Goal: Information Seeking & Learning: Learn about a topic

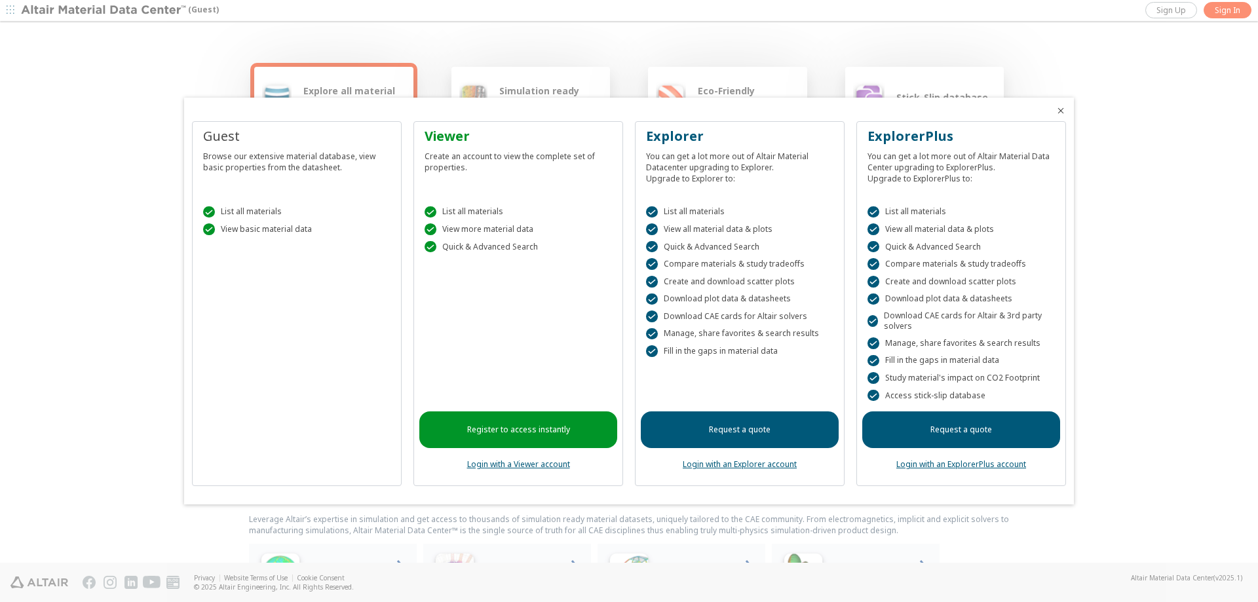
click at [1060, 112] on icon "Close" at bounding box center [1061, 110] width 10 height 10
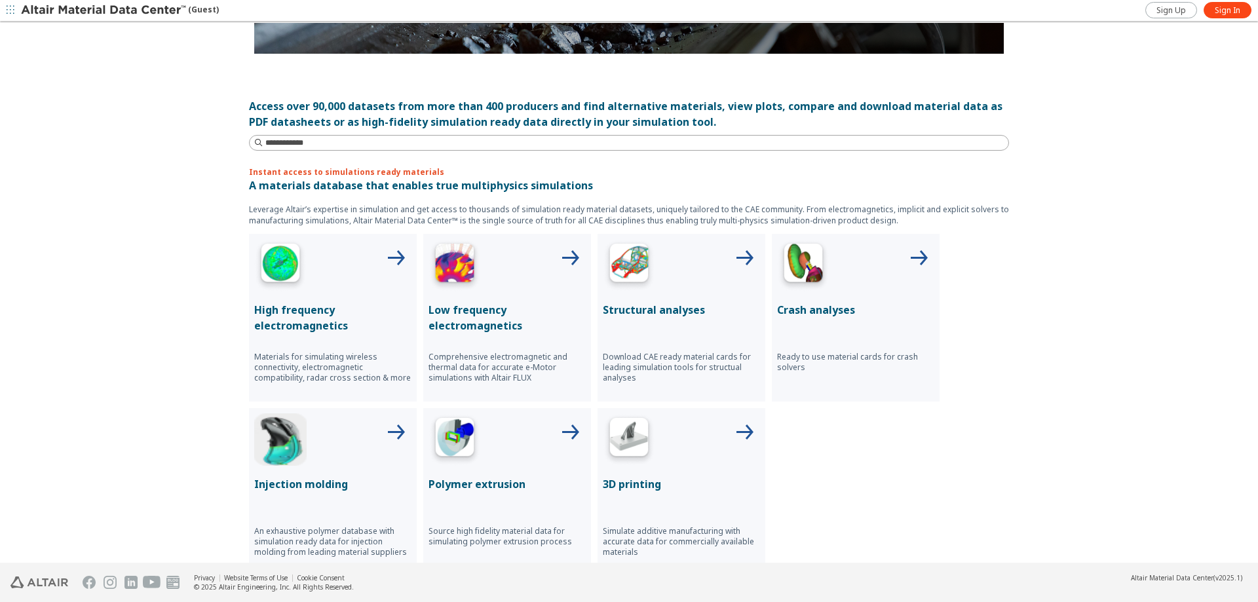
scroll to position [197, 0]
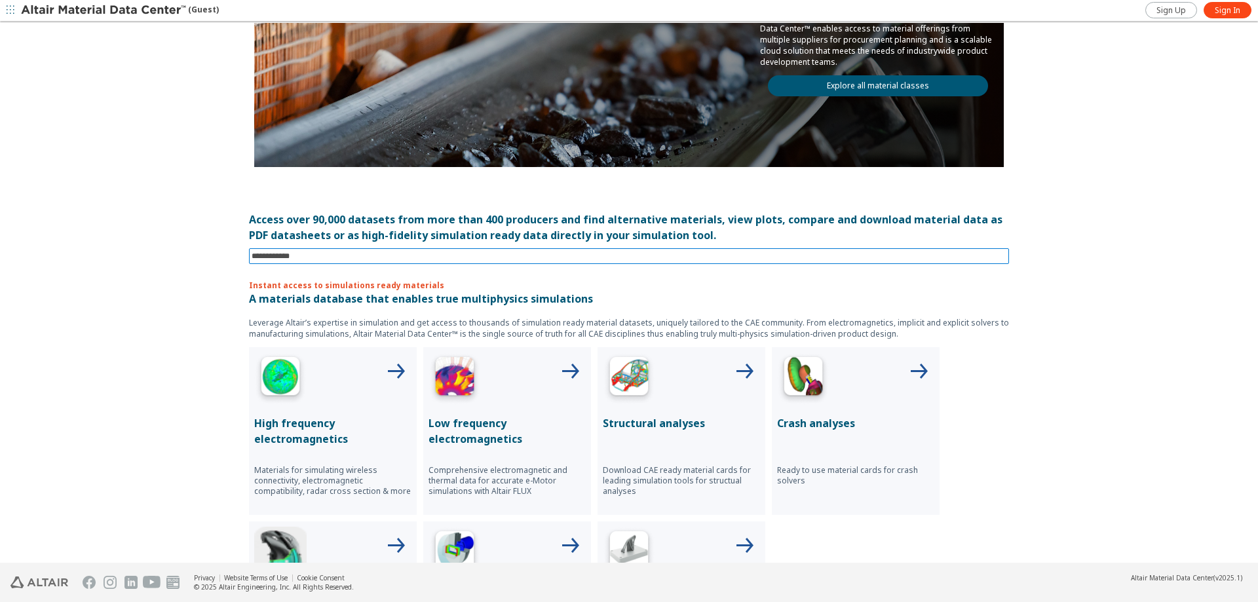
click at [315, 251] on input at bounding box center [630, 256] width 757 height 14
click at [228, 282] on div "Explore all material classes Simulation ready materials Eco-Friendly materials …" at bounding box center [629, 96] width 1258 height 541
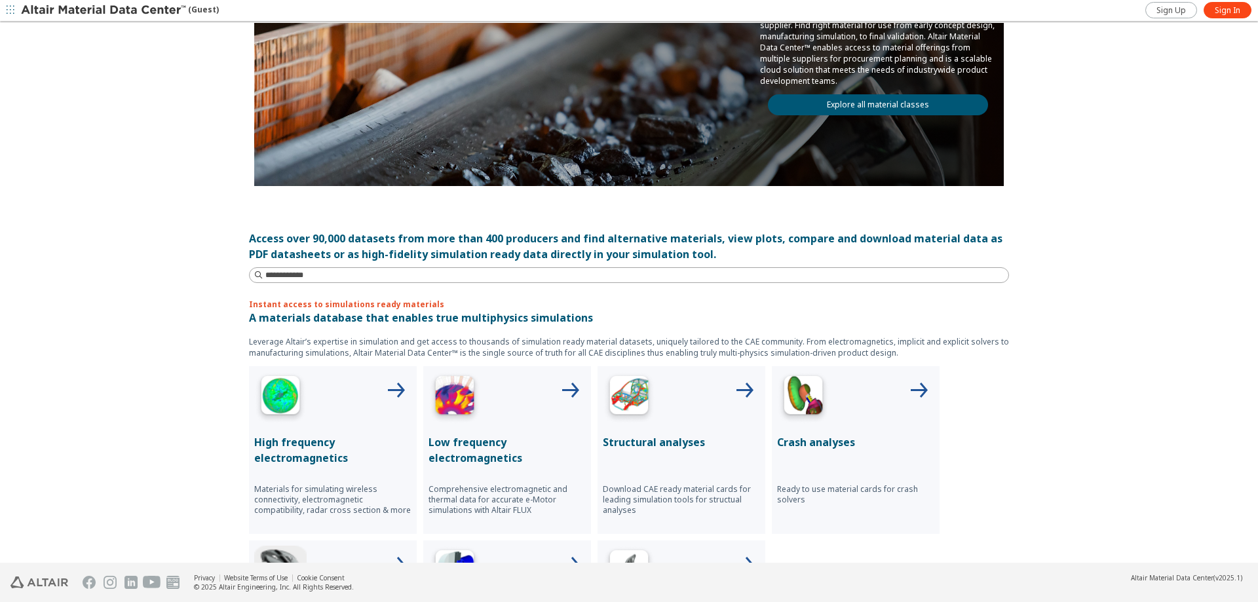
scroll to position [41, 0]
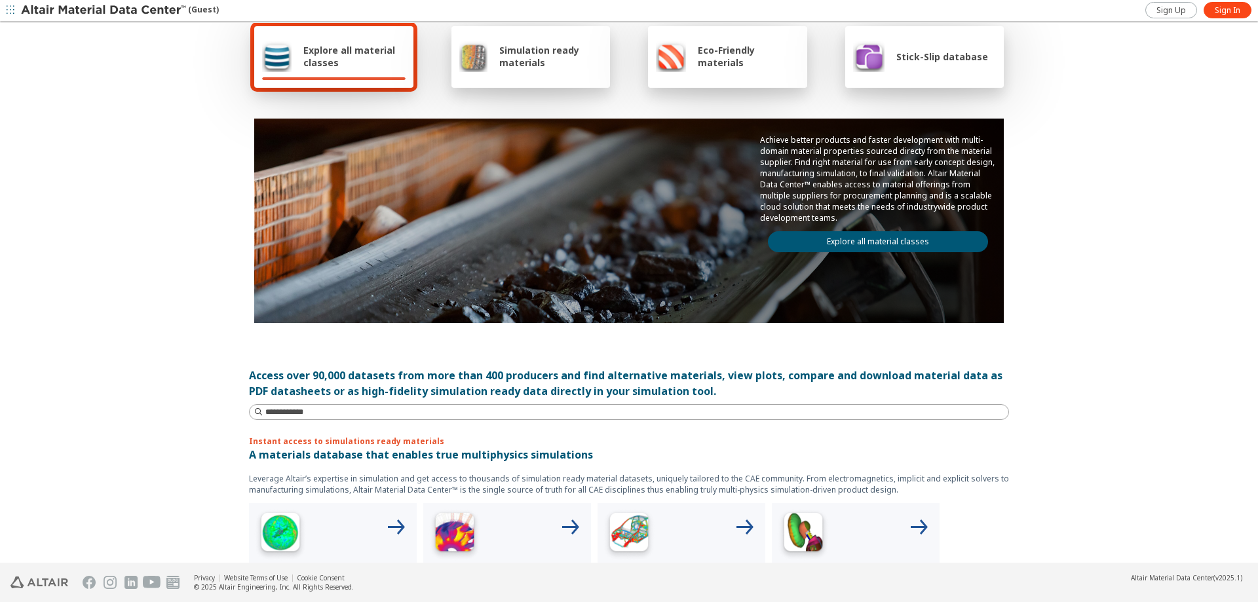
click at [274, 396] on div "Access over 90,000 datasets from more than 400 producers and find alternative m…" at bounding box center [629, 383] width 760 height 31
click at [272, 409] on input at bounding box center [636, 412] width 743 height 13
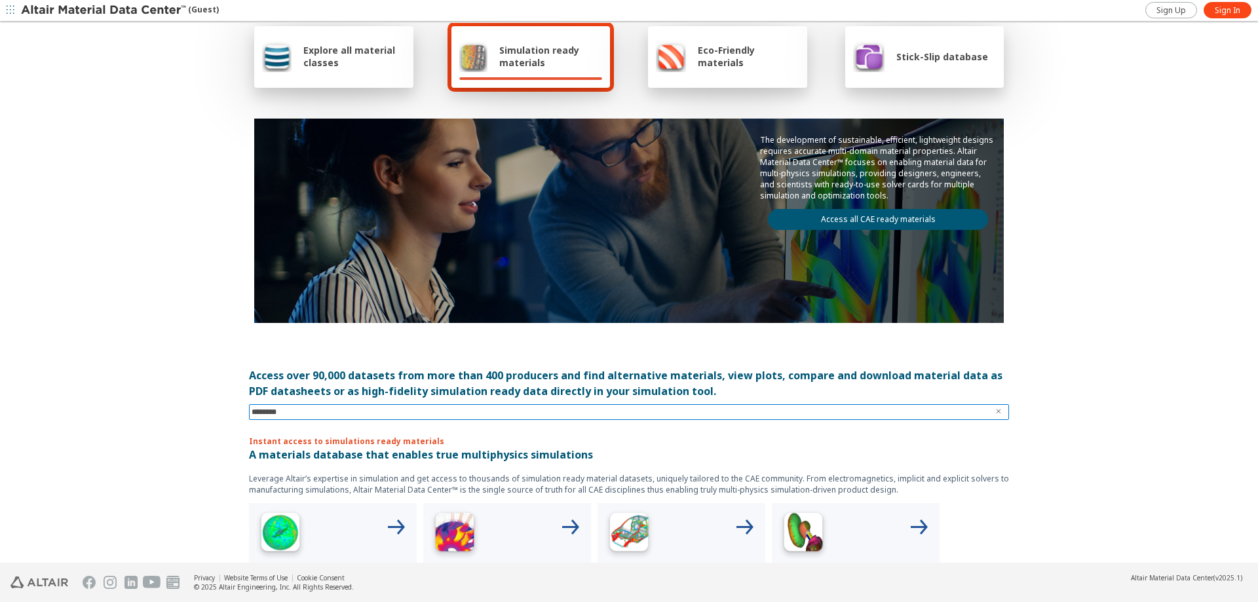
type input "*********"
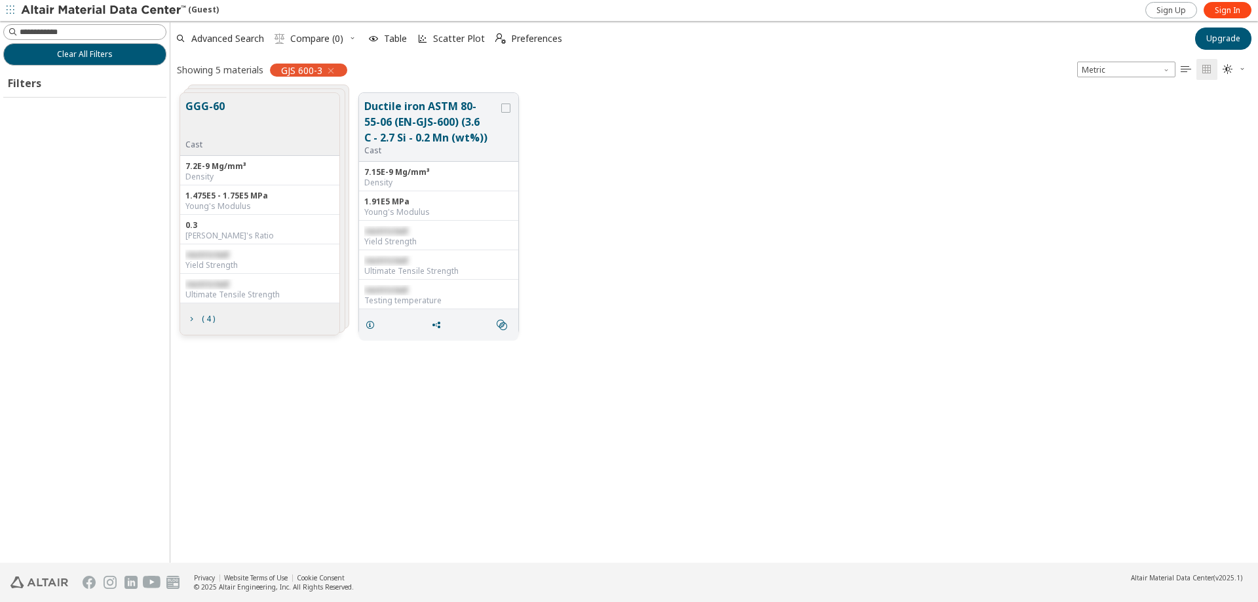
scroll to position [470, 1078]
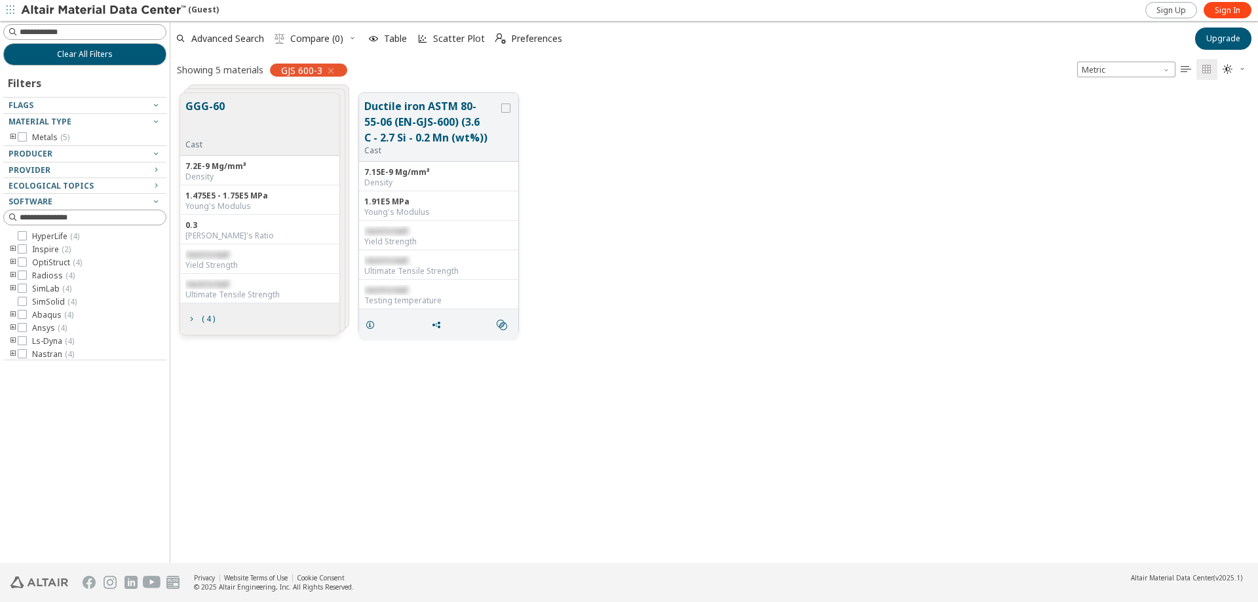
click at [450, 120] on button "Ductile iron ASTM 80-55-06 (EN-GJS-600) (3.6 C - 2.7 Si - 0.2 Mn (wt%))" at bounding box center [431, 121] width 134 height 47
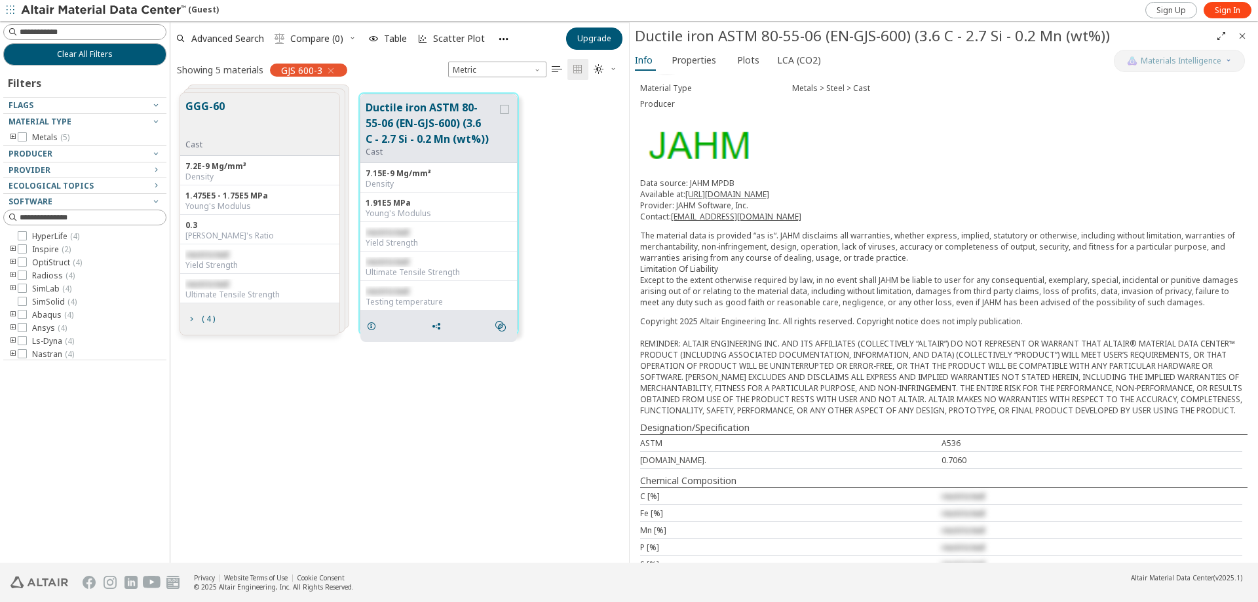
scroll to position [163, 0]
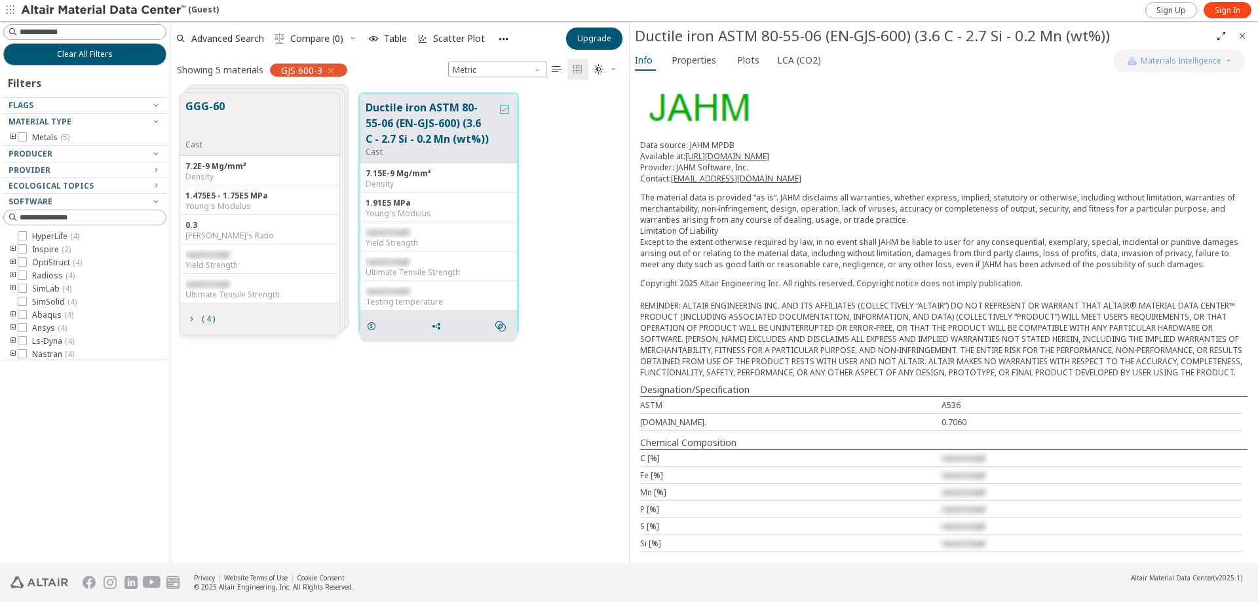
click at [503, 109] on icon "grid" at bounding box center [504, 109] width 9 height 9
drag, startPoint x: 316, startPoint y: 113, endPoint x: 316, endPoint y: 158, distance: 45.2
click at [316, 158] on div "GGG-60 Cast 7.2E-9 Mg/mm³ Density 1.475E5 - 1.75E5 MPa Young's Modulus 0.3 Pois…" at bounding box center [260, 213] width 161 height 243
click at [301, 123] on div "GGG-60 Cast" at bounding box center [259, 124] width 159 height 63
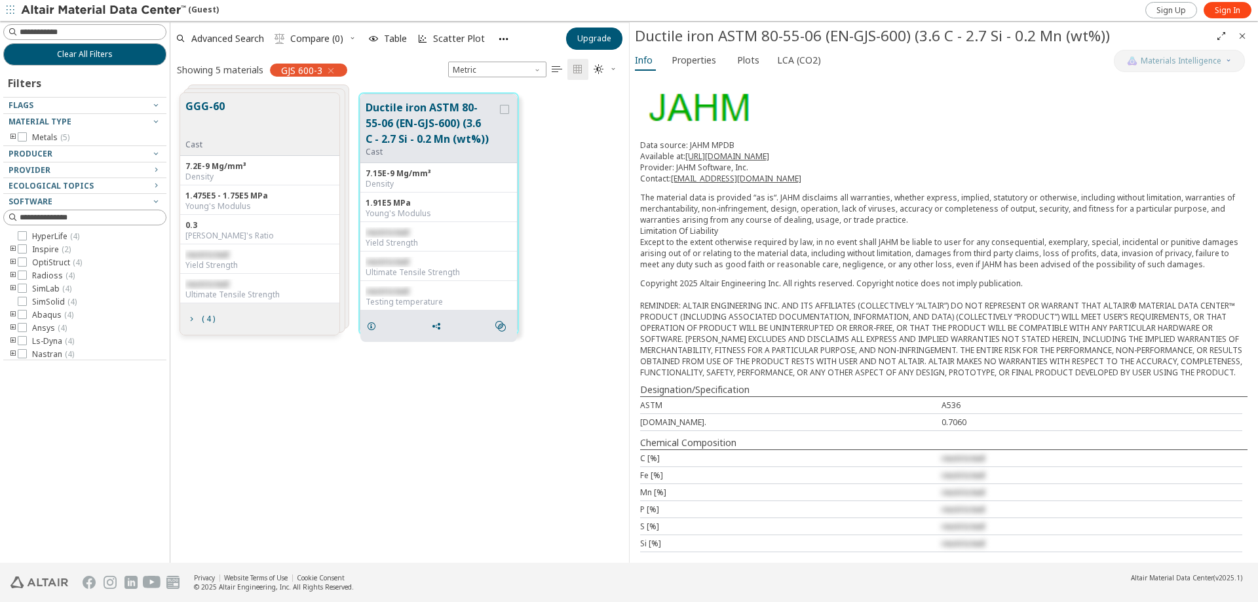
click at [286, 105] on div "GGG-60 Cast" at bounding box center [259, 124] width 159 height 63
click at [227, 107] on div "GGG-60 Cast" at bounding box center [207, 124] width 45 height 52
click at [203, 102] on button "GGG-60" at bounding box center [204, 118] width 39 height 41
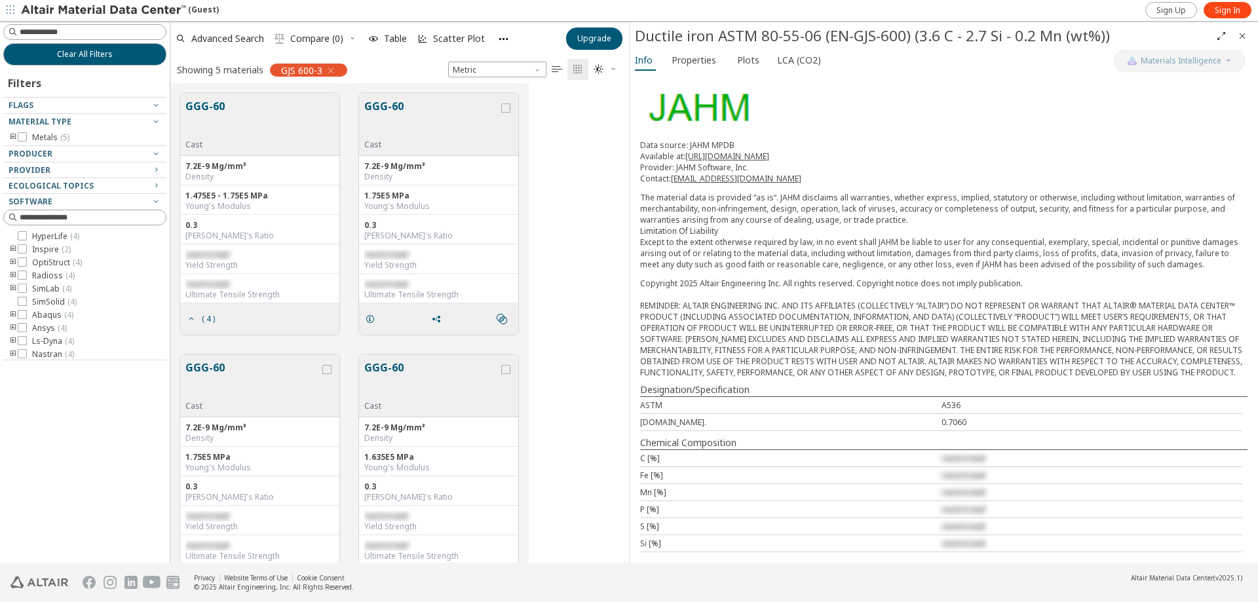
click at [385, 113] on button "GGG-60" at bounding box center [431, 118] width 134 height 41
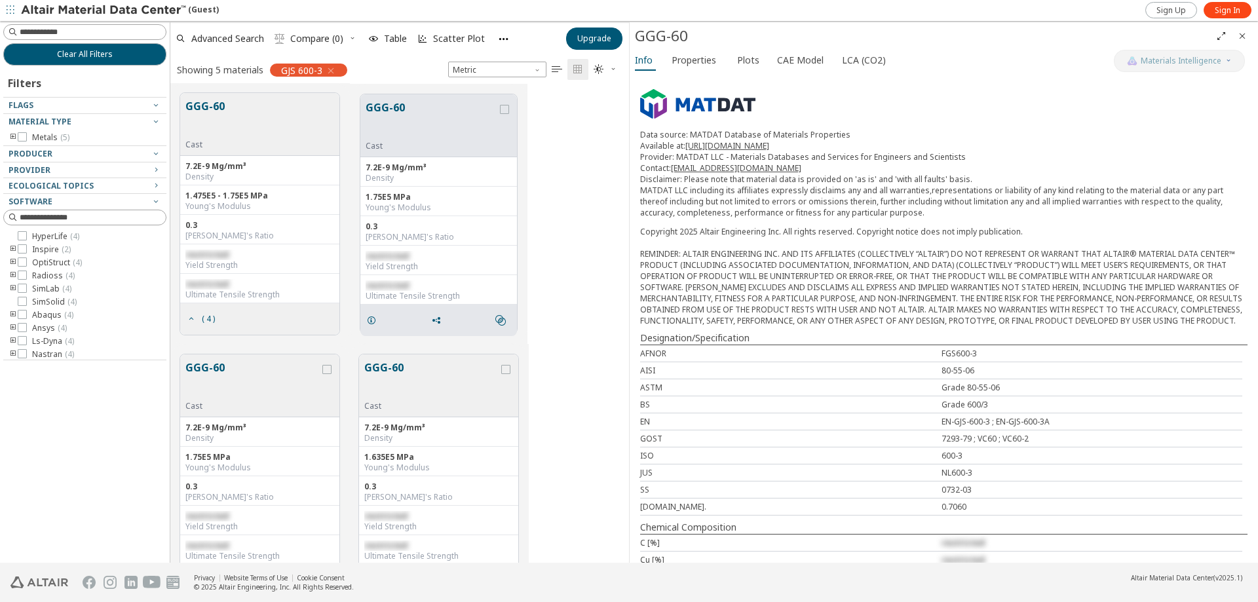
scroll to position [179, 0]
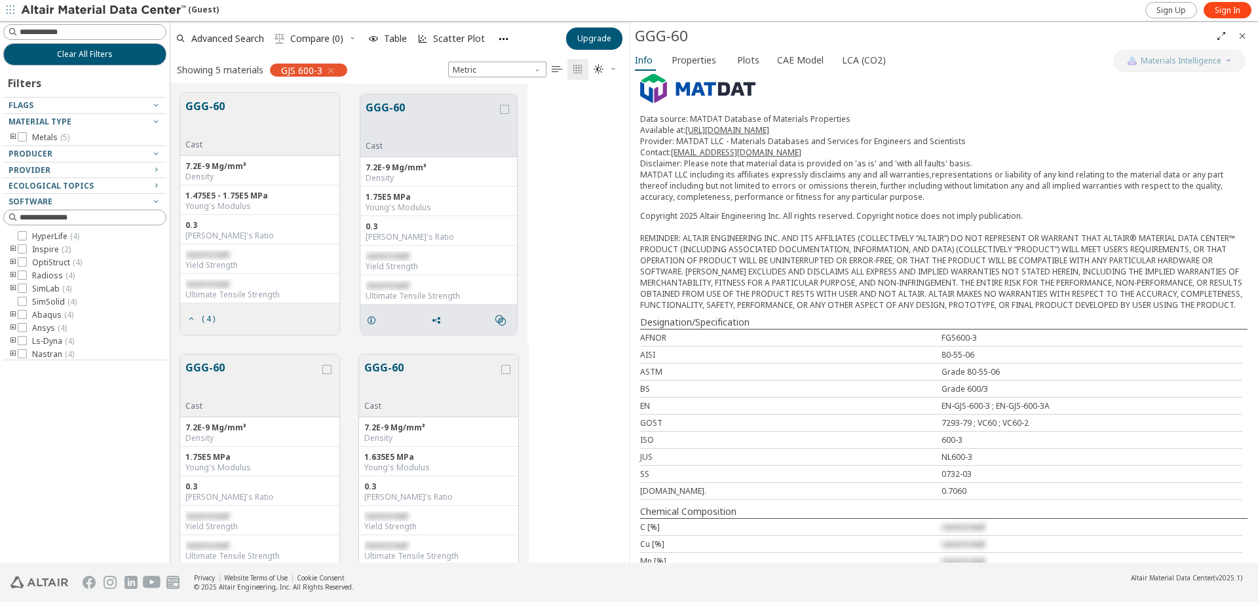
click at [377, 105] on button "GGG-60" at bounding box center [432, 120] width 132 height 41
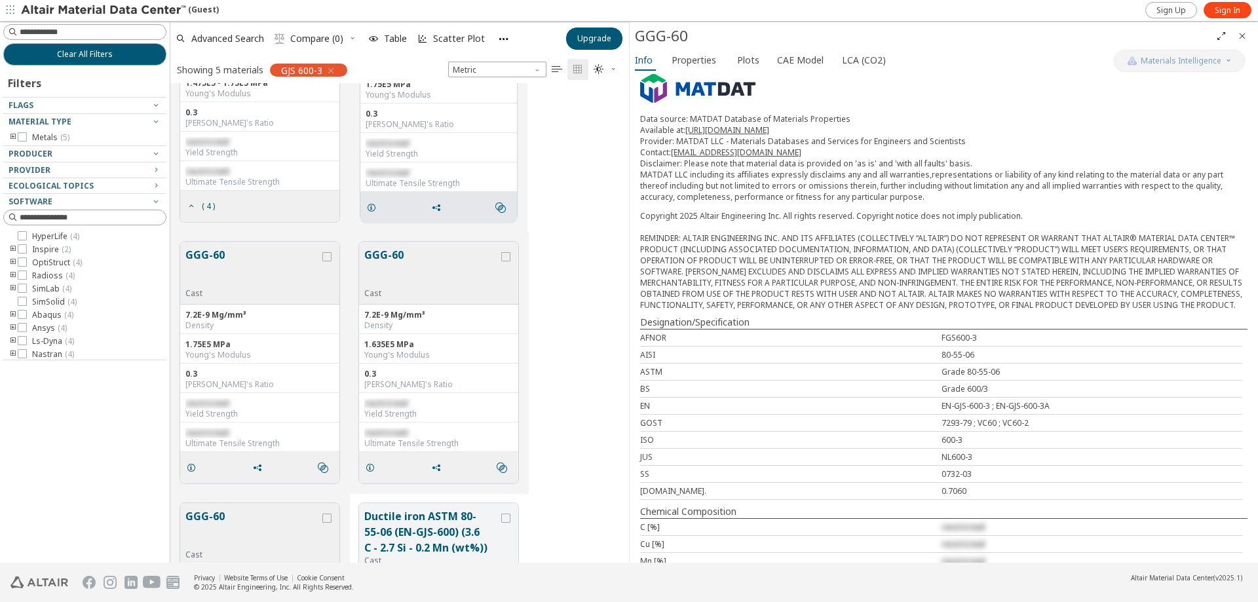
scroll to position [305, 0]
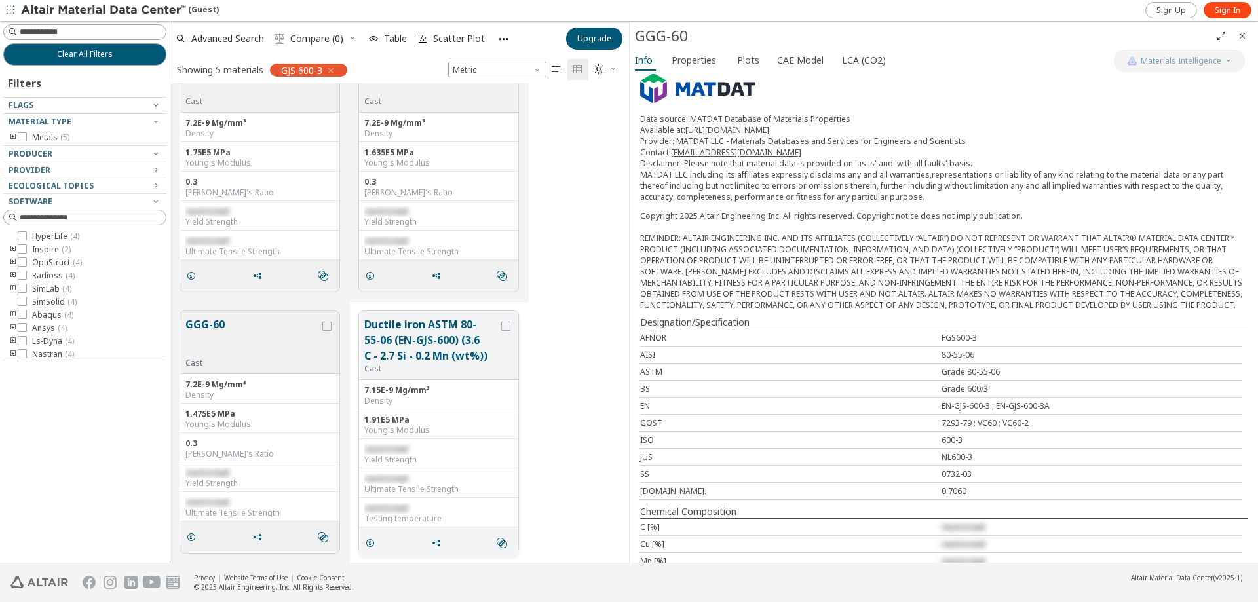
click at [449, 341] on button "Ductile iron ASTM 80-55-06 (EN-GJS-600) (3.6 C - 2.7 Si - 0.2 Mn (wt%))" at bounding box center [431, 339] width 134 height 47
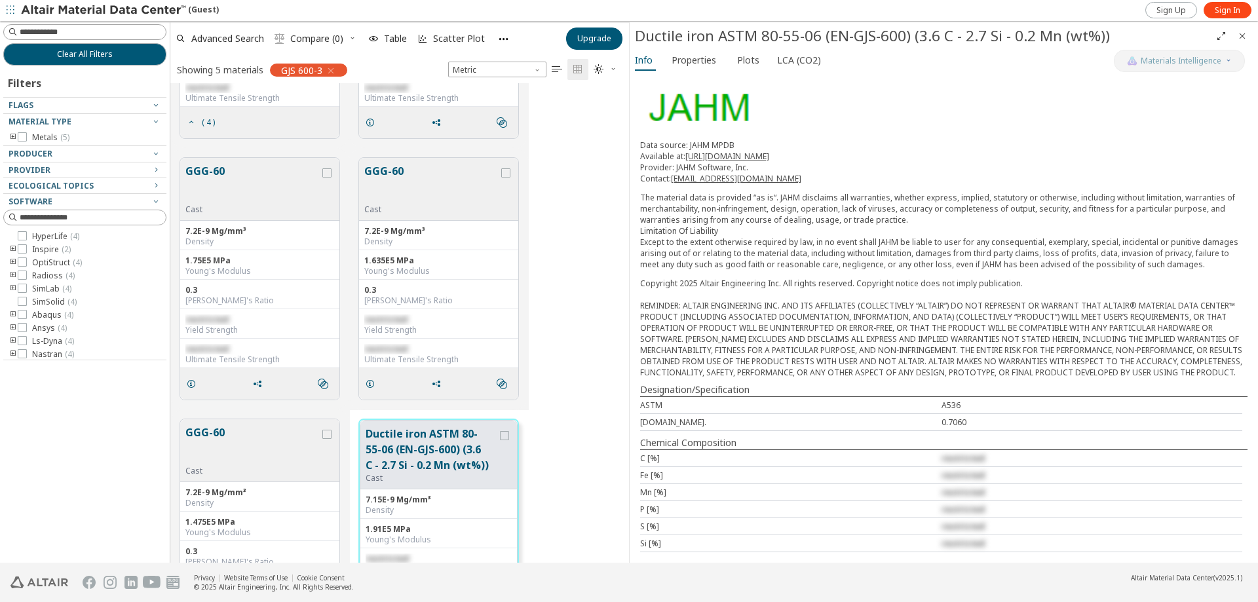
scroll to position [166, 0]
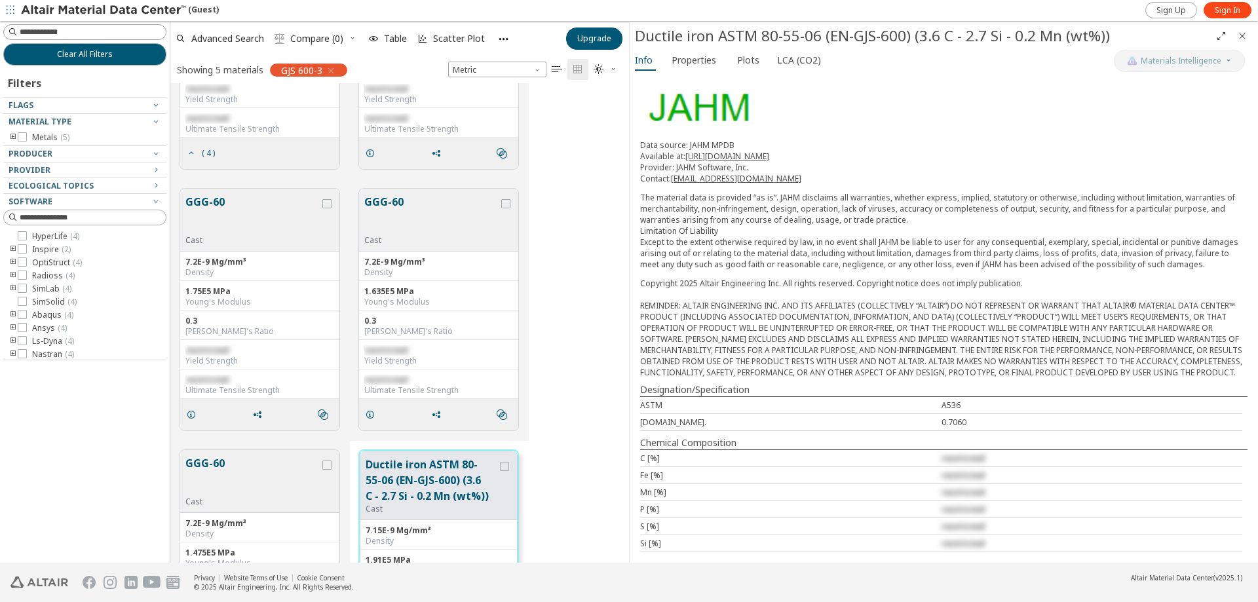
click at [697, 71] on div "Info Properties Plots LCA (CO2)" at bounding box center [872, 62] width 484 height 24
click at [697, 66] on span "Properties" at bounding box center [694, 60] width 45 height 21
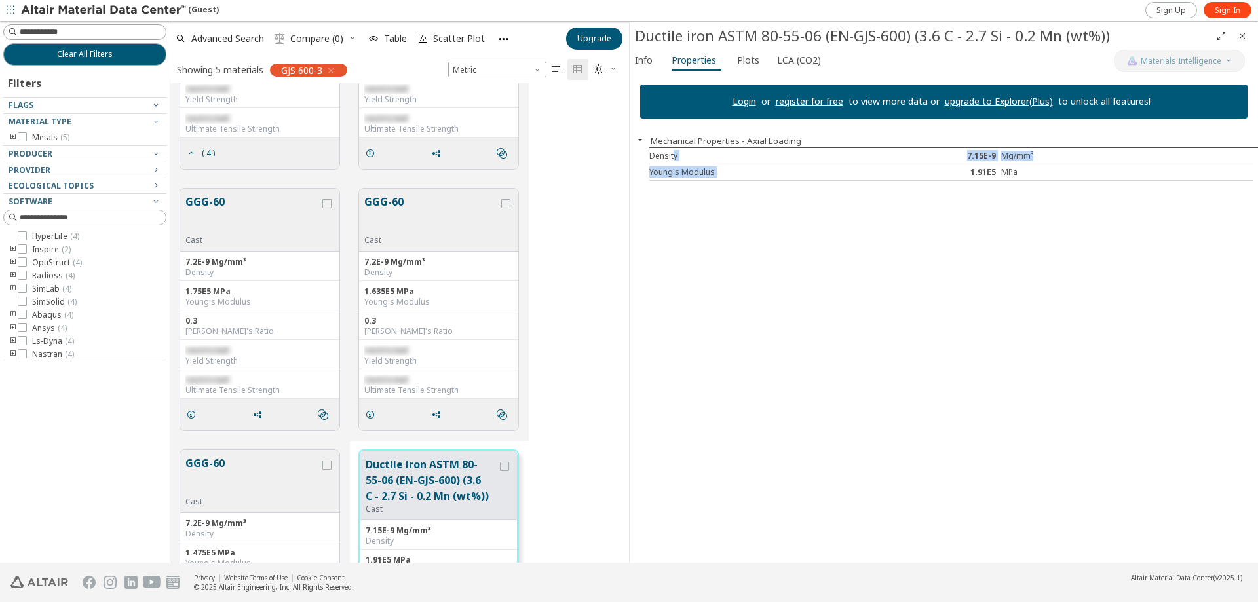
drag, startPoint x: 674, startPoint y: 157, endPoint x: 987, endPoint y: 181, distance: 313.5
click at [981, 183] on div "Login or register for free to view more data or upgrade to Explorer(Plus) to un…" at bounding box center [944, 318] width 628 height 489
click at [990, 180] on div "Young's Modulus 1.91E5 MPa" at bounding box center [950, 172] width 603 height 16
click at [742, 98] on link "Login" at bounding box center [745, 101] width 24 height 12
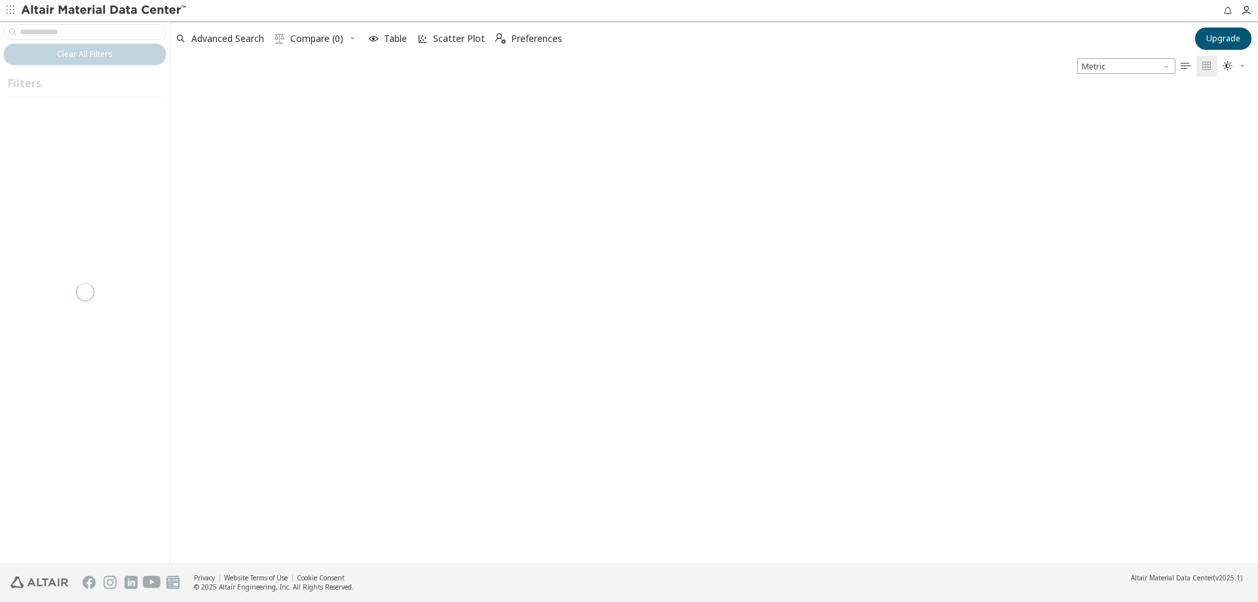
click at [1243, 64] on icon "button" at bounding box center [1242, 66] width 8 height 8
click at [1243, 64] on icon "button" at bounding box center [1242, 66] width 8 height 10
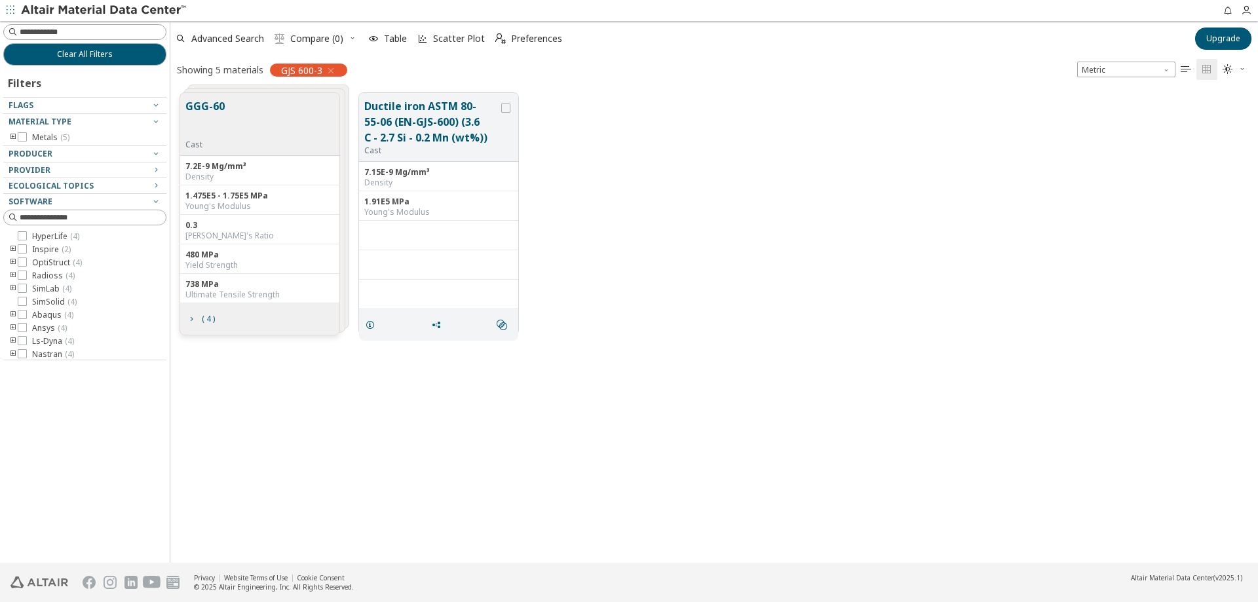
scroll to position [470, 1078]
click at [455, 119] on button "Ductile iron ASTM 80-55-06 (EN-GJS-600) (3.6 C - 2.7 Si - 0.2 Mn (wt%))" at bounding box center [431, 121] width 134 height 47
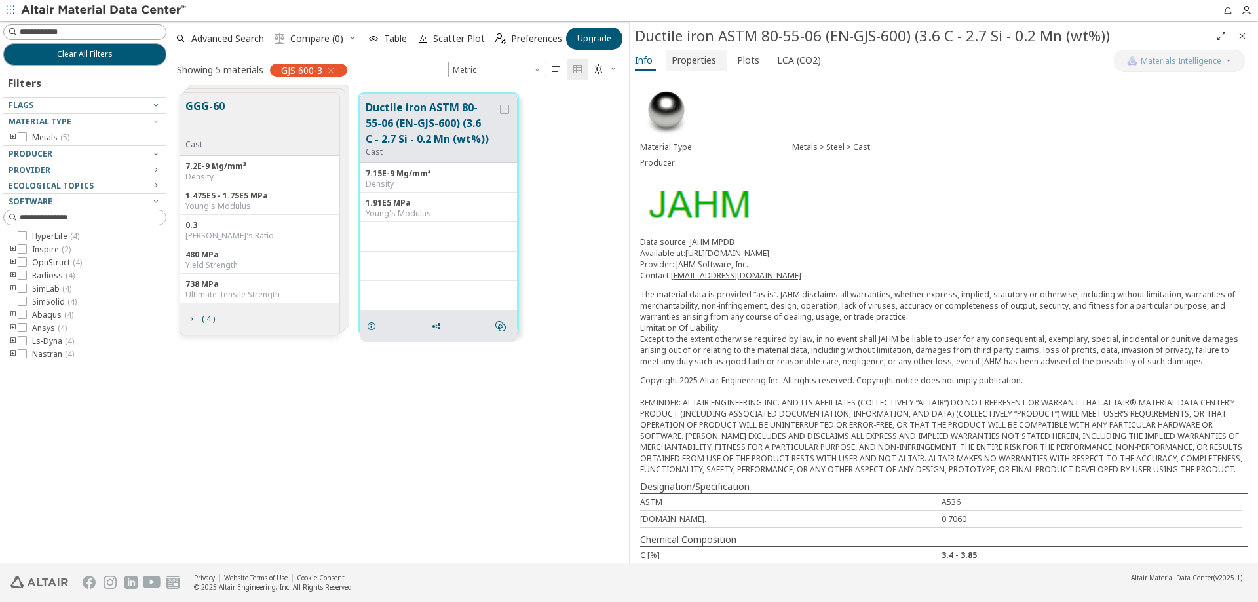
click at [696, 63] on span "Properties" at bounding box center [694, 60] width 45 height 21
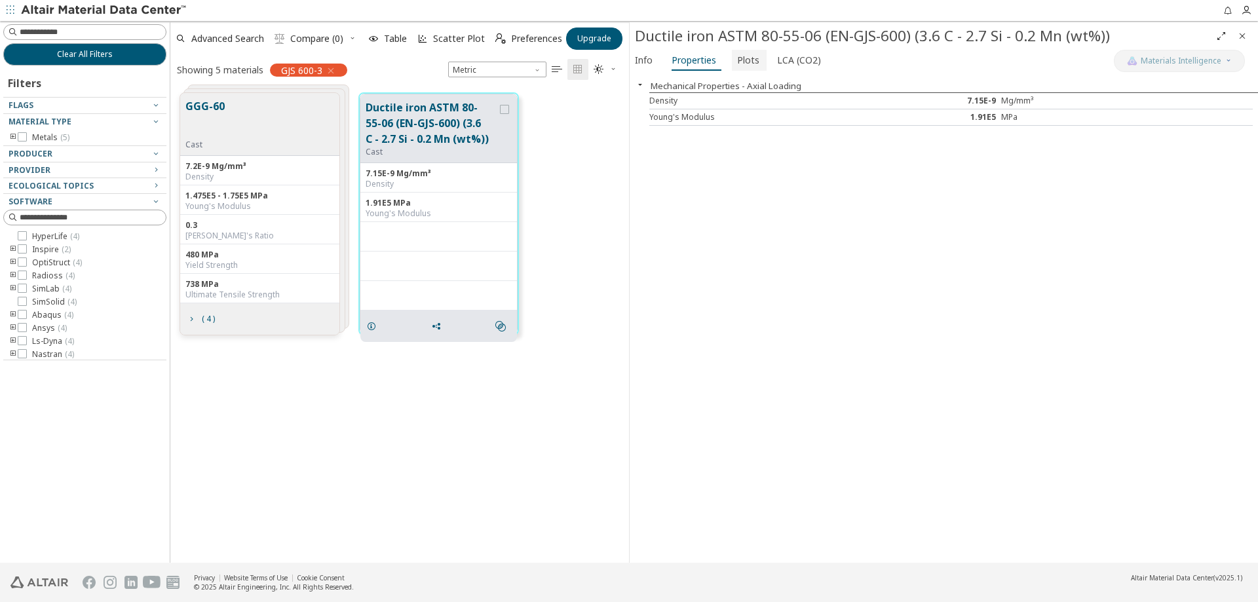
click at [750, 69] on button "Plots" at bounding box center [749, 60] width 35 height 21
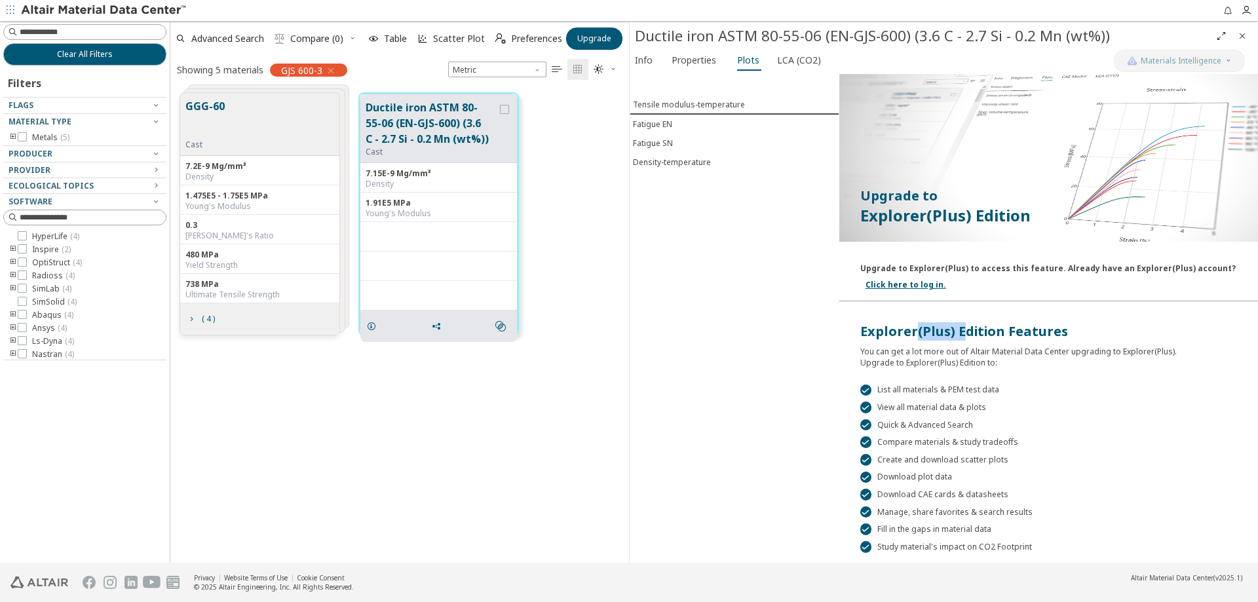
drag, startPoint x: 909, startPoint y: 323, endPoint x: 959, endPoint y: 329, distance: 50.8
click at [959, 329] on div "Explorer(Plus) Edition Features" at bounding box center [1048, 331] width 377 height 18
drag, startPoint x: 894, startPoint y: 269, endPoint x: 964, endPoint y: 273, distance: 70.2
click at [964, 273] on div "Upgrade to Explorer(Plus) to access this feature. Already have an Explorer(Plus…" at bounding box center [1047, 265] width 375 height 16
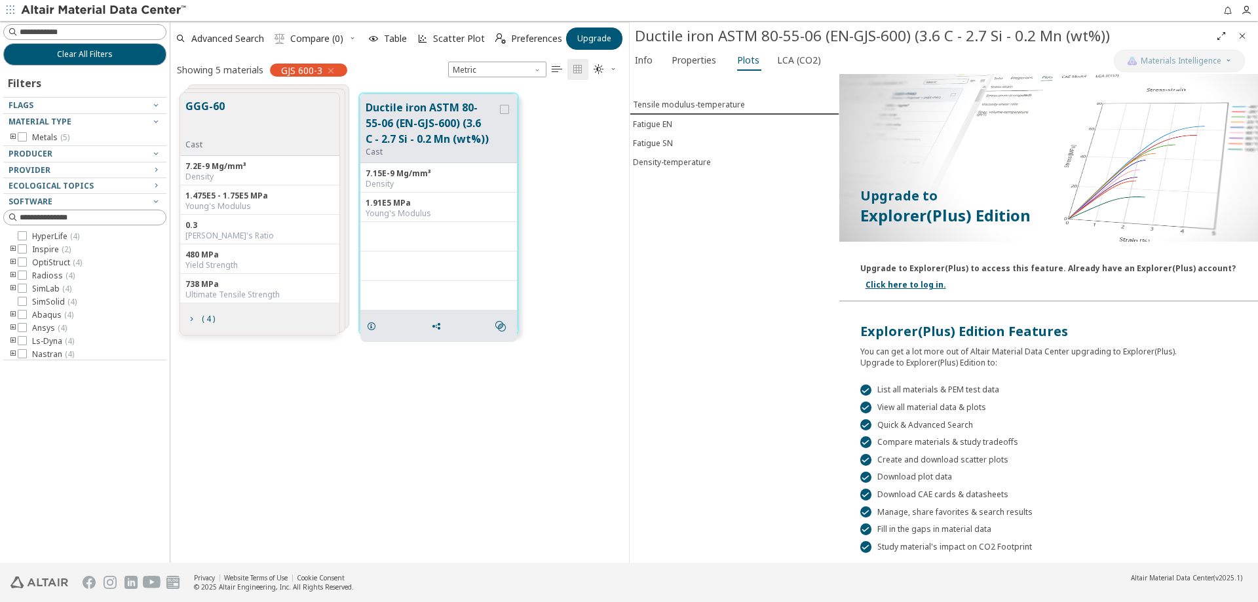
click at [973, 272] on div "Upgrade to Explorer(Plus) to access this feature. Already have an Explorer(Plus…" at bounding box center [1047, 265] width 375 height 16
drag, startPoint x: 1021, startPoint y: 268, endPoint x: 1095, endPoint y: 269, distance: 74.7
click at [1095, 269] on div "Upgrade to Explorer(Plus) to access this feature. Already have an Explorer(Plus…" at bounding box center [1047, 265] width 375 height 16
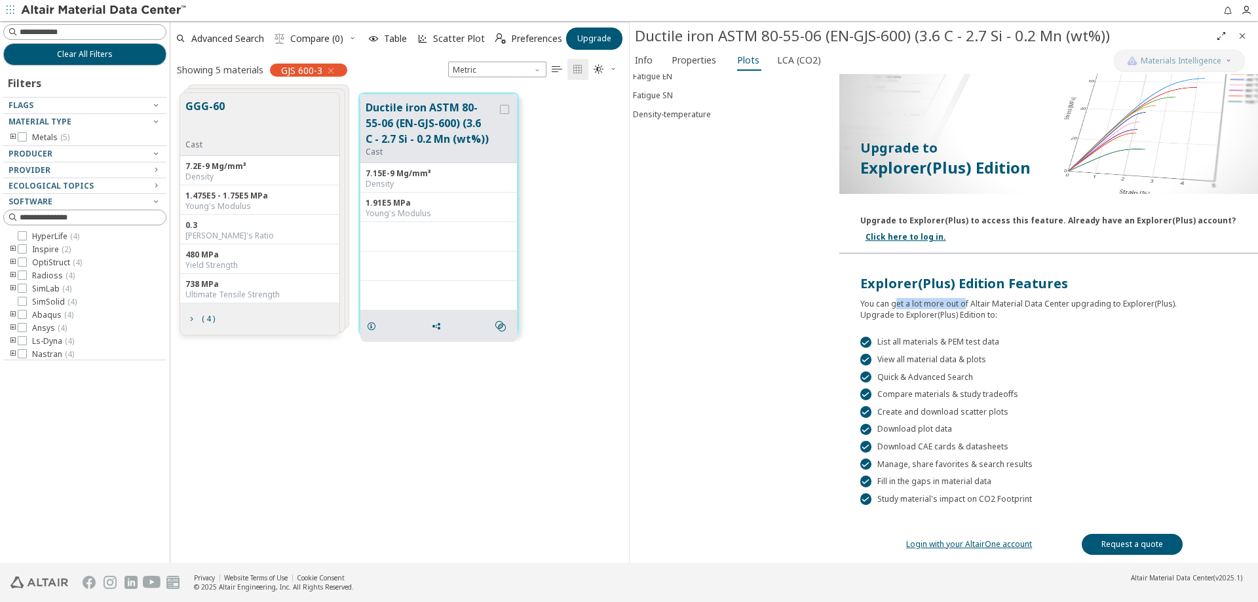
drag, startPoint x: 891, startPoint y: 297, endPoint x: 959, endPoint y: 307, distance: 68.8
click at [959, 307] on div "You can get a lot more out of Altair Material Data Center upgrading to Explorer…" at bounding box center [1048, 307] width 377 height 28
click at [954, 319] on div "You can get a lot more out of Altair Material Data Center upgrading to Explorer…" at bounding box center [1048, 307] width 377 height 28
drag, startPoint x: 903, startPoint y: 351, endPoint x: 982, endPoint y: 360, distance: 79.9
click at [982, 360] on div " List all materials & PEM test data  View all material data & plots  Quick &…" at bounding box center [1048, 412] width 419 height 185
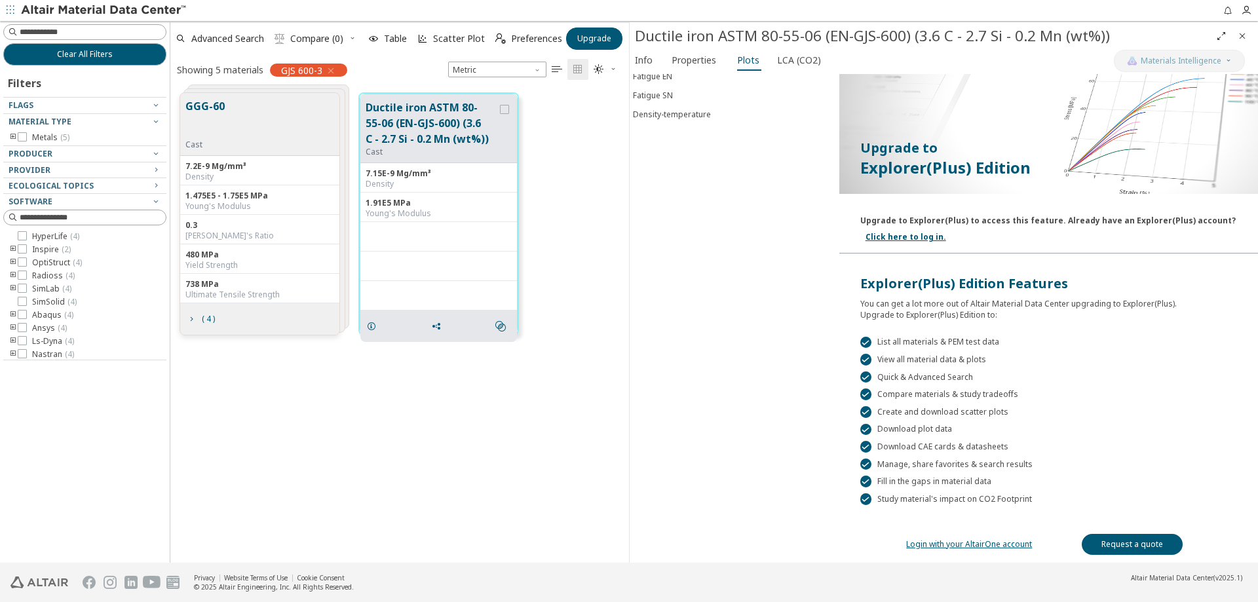
click at [982, 360] on div " View all material data & plots" at bounding box center [1048, 360] width 377 height 12
drag, startPoint x: 969, startPoint y: 371, endPoint x: 907, endPoint y: 370, distance: 62.2
click at [907, 370] on div " List all materials & PEM test data  View all material data & plots  Quick &…" at bounding box center [1048, 412] width 419 height 185
drag, startPoint x: 904, startPoint y: 389, endPoint x: 1006, endPoint y: 396, distance: 102.5
click at [1006, 396] on div " Compare materials & study tradeoffs" at bounding box center [1048, 395] width 377 height 12
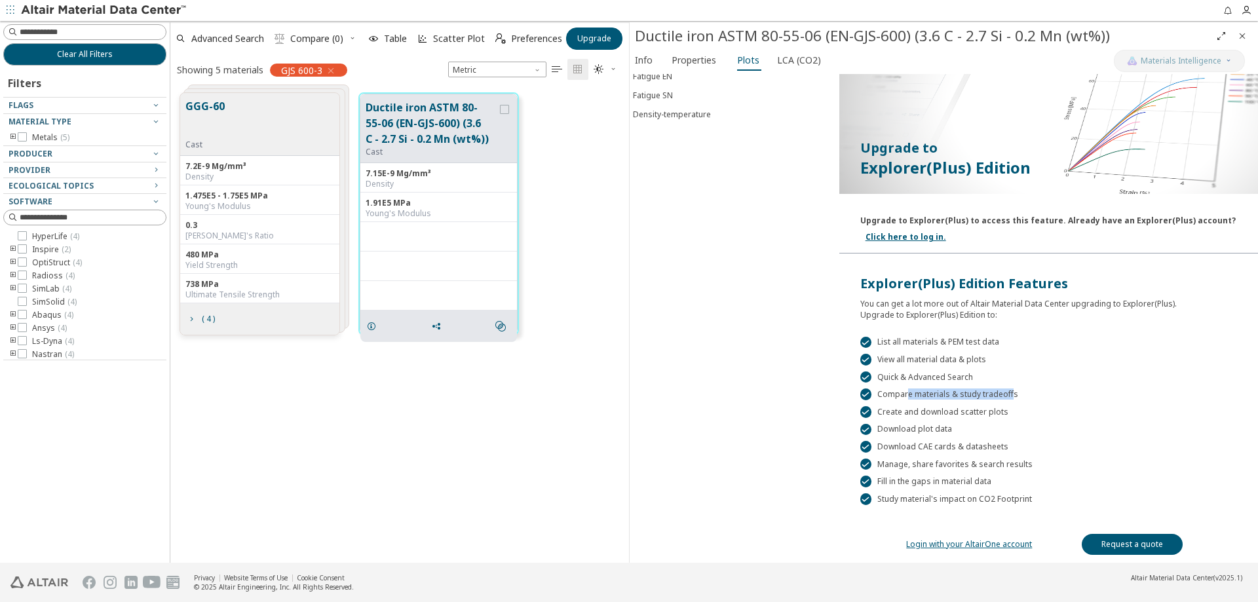
click at [1006, 396] on div " Compare materials & study tradeoffs" at bounding box center [1048, 395] width 377 height 12
drag, startPoint x: 949, startPoint y: 409, endPoint x: 998, endPoint y: 413, distance: 48.6
click at [998, 413] on div " Create and download scatter plots" at bounding box center [1048, 412] width 377 height 12
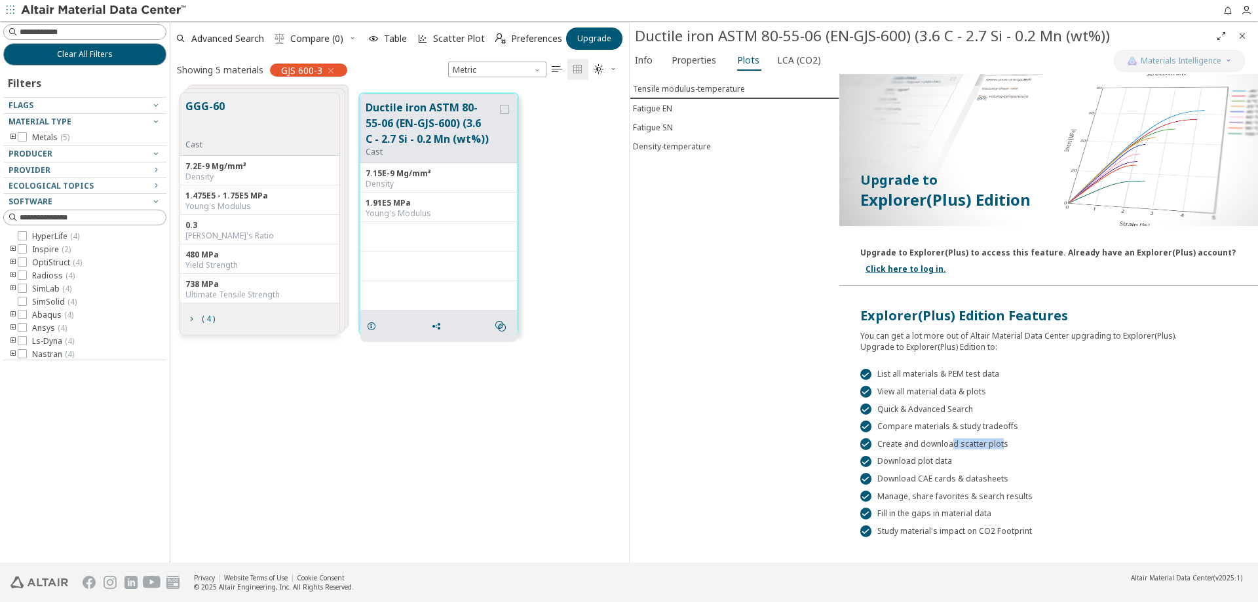
scroll to position [0, 0]
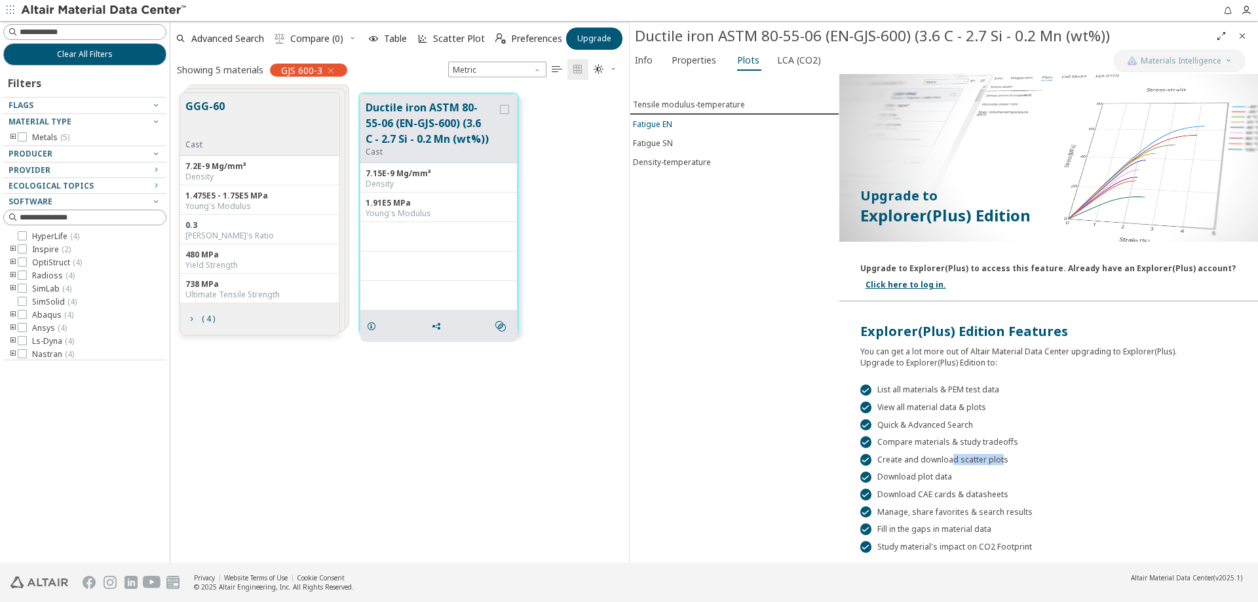
click at [647, 121] on div "Fatigue EN" at bounding box center [652, 124] width 39 height 11
click at [651, 136] on button "Fatigue SN" at bounding box center [735, 143] width 210 height 19
click at [653, 126] on div "Fatigue EN" at bounding box center [652, 123] width 39 height 11
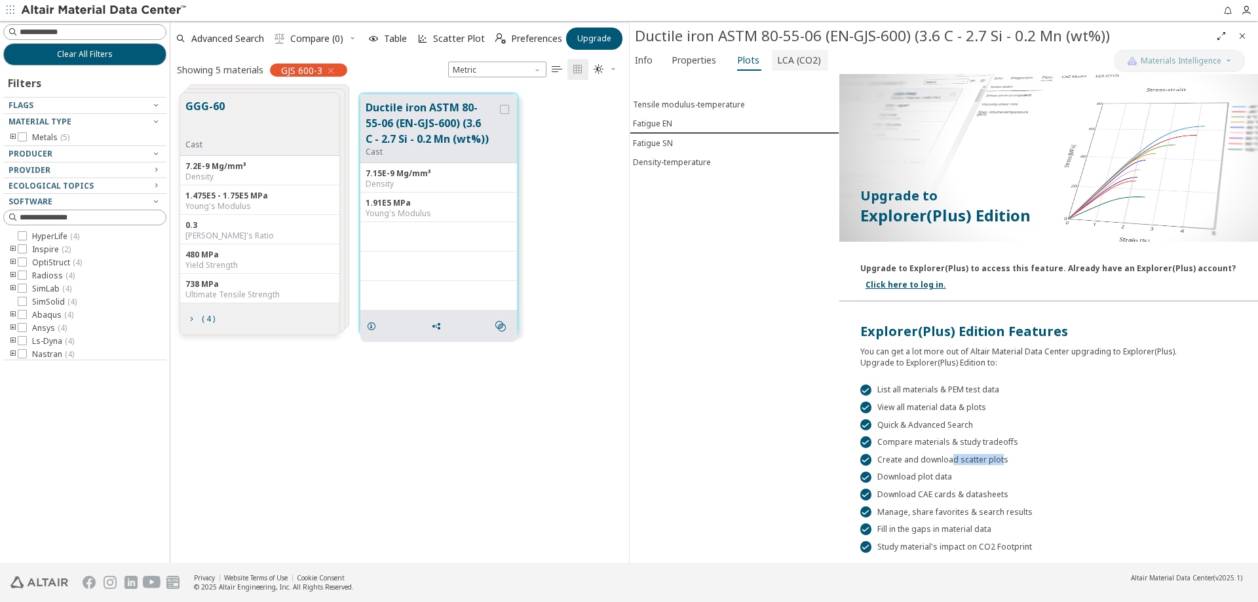
click at [787, 68] on span "LCA (CO2)" at bounding box center [799, 60] width 44 height 21
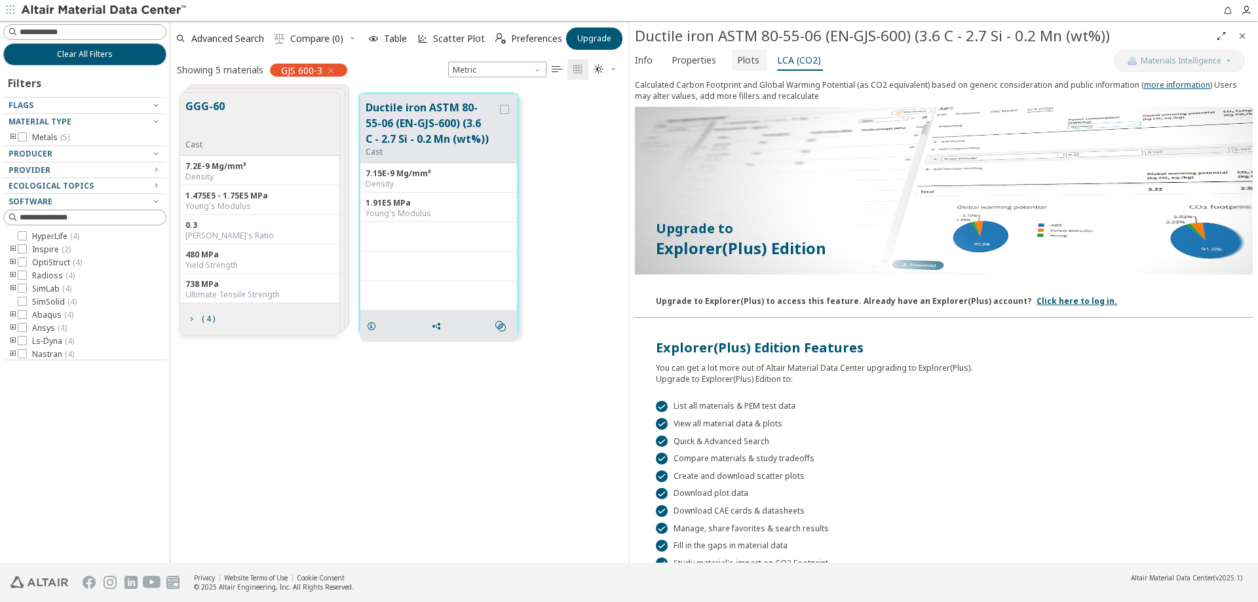
click at [742, 66] on span "Plots" at bounding box center [748, 60] width 22 height 21
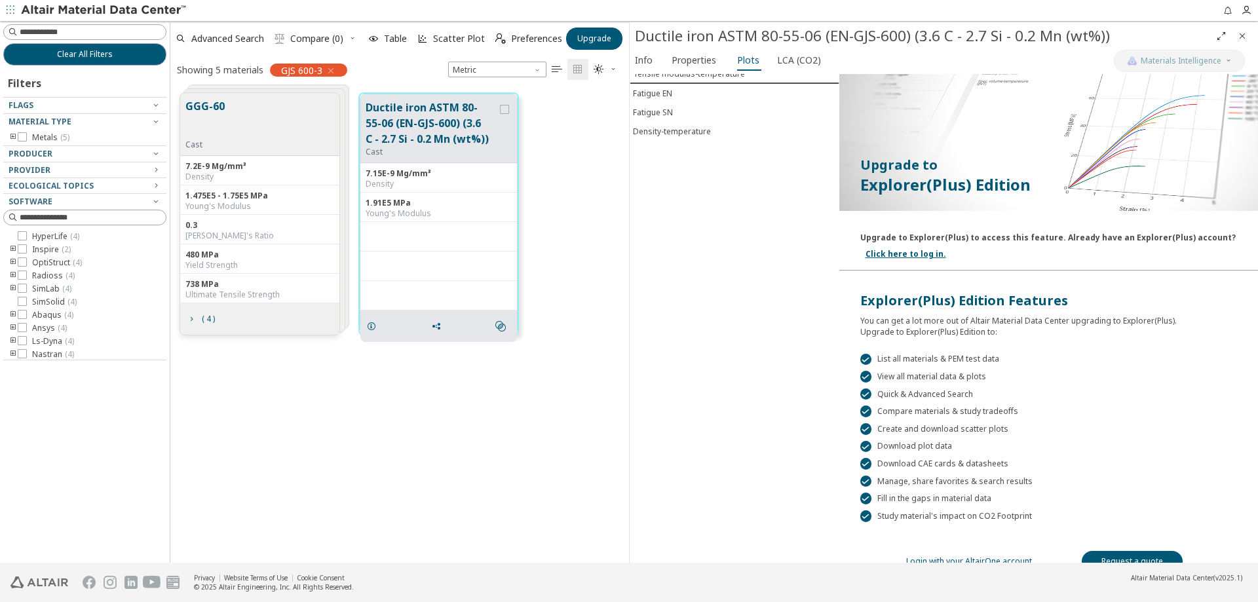
scroll to position [48, 0]
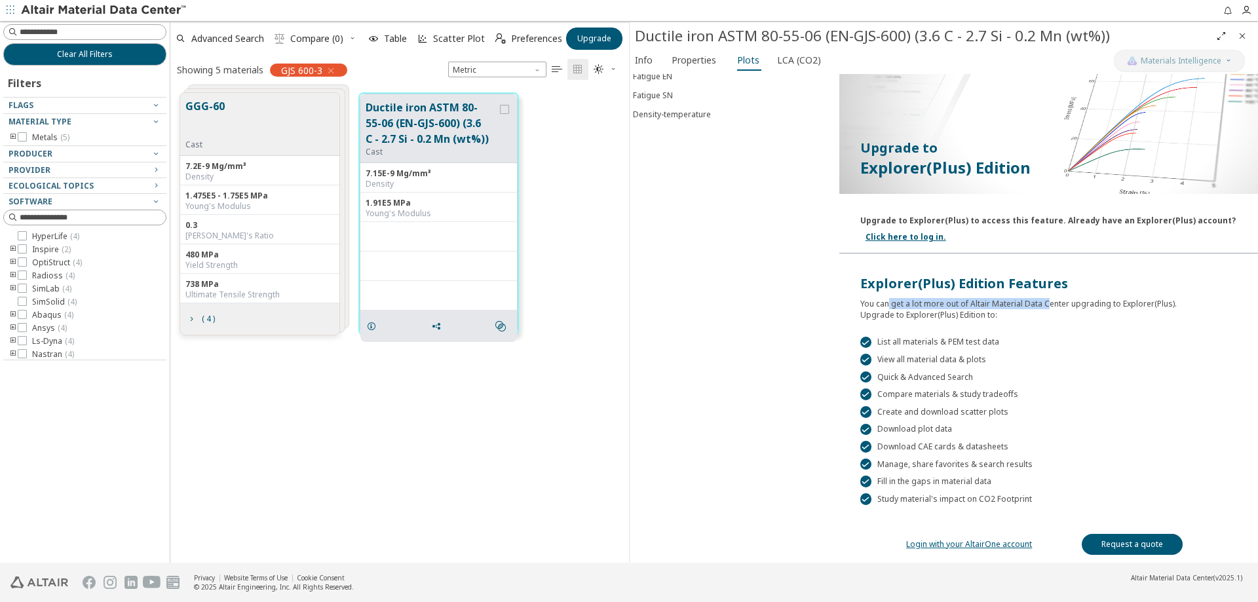
drag, startPoint x: 885, startPoint y: 294, endPoint x: 1044, endPoint y: 301, distance: 159.4
click at [1044, 301] on div "You can get a lot more out of Altair Material Data Center upgrading to Explorer…" at bounding box center [1048, 307] width 377 height 28
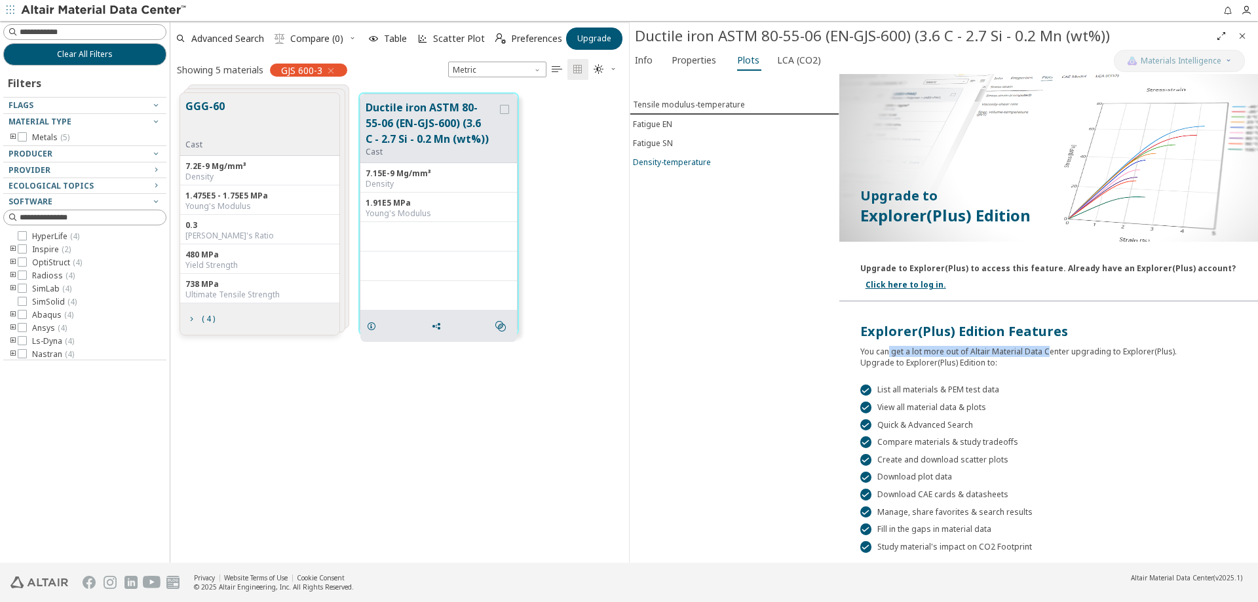
click at [693, 166] on div "Density-temperature" at bounding box center [672, 162] width 78 height 11
click at [715, 60] on span "Properties" at bounding box center [697, 60] width 50 height 21
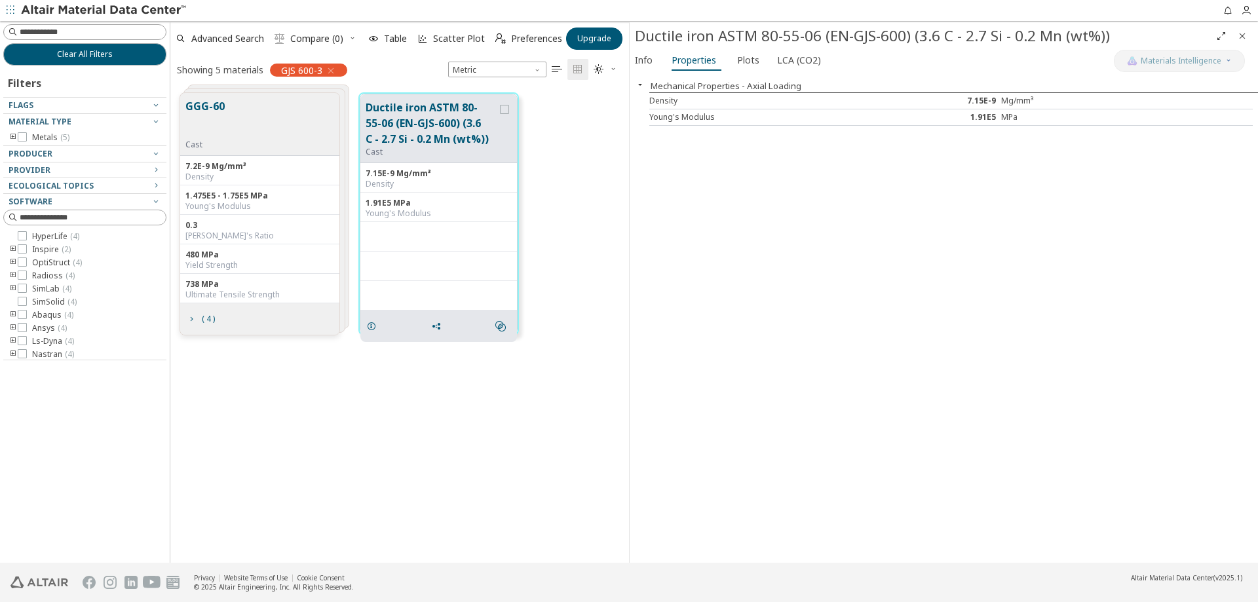
click at [660, 61] on div "Info Properties Plots LCA (CO2)" at bounding box center [872, 62] width 484 height 24
click at [651, 61] on span "Info" at bounding box center [644, 60] width 18 height 21
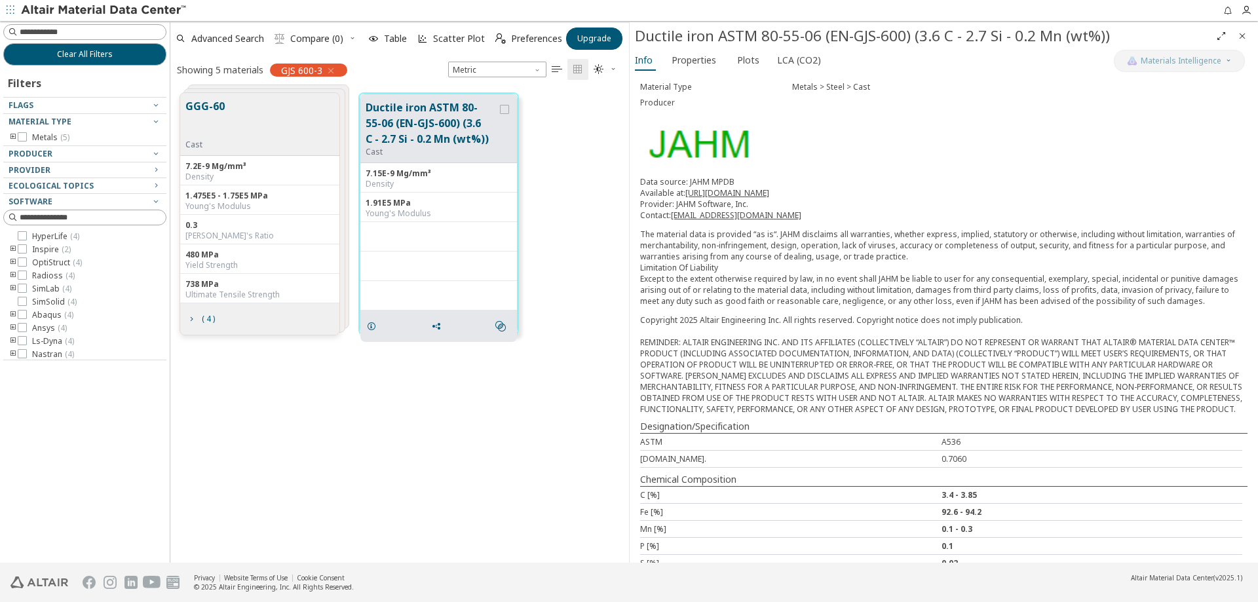
scroll to position [108, 0]
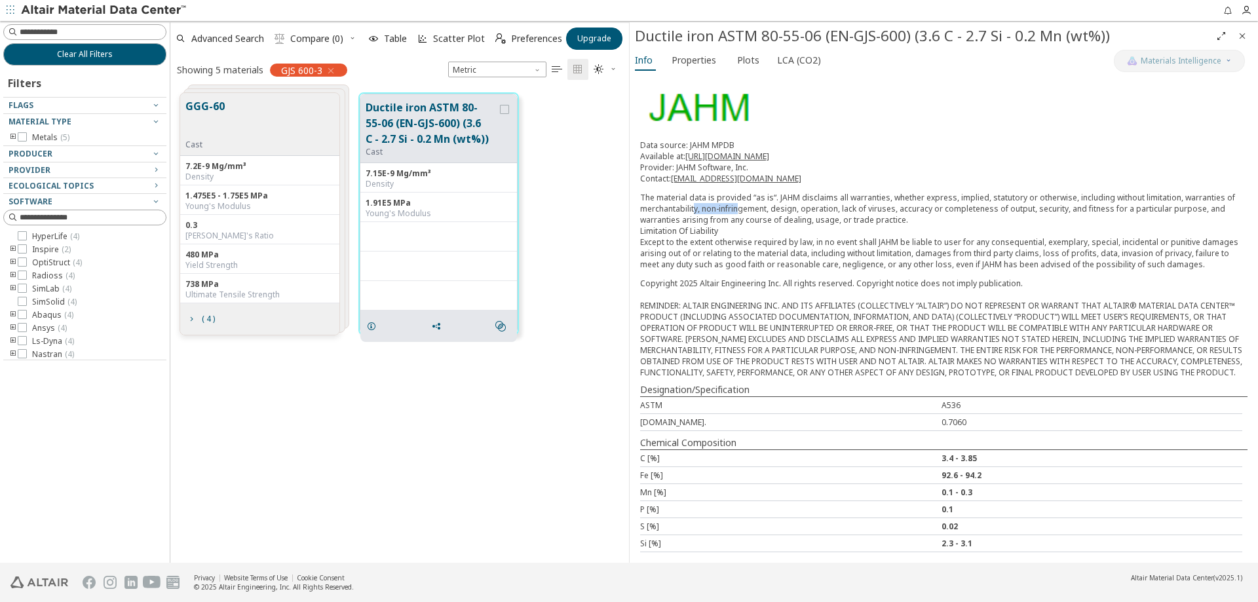
drag, startPoint x: 694, startPoint y: 193, endPoint x: 738, endPoint y: 193, distance: 44.6
click at [738, 193] on p "The material data is provided “as is“. JAHM disclaims all warranties, whether e…" at bounding box center [943, 231] width 607 height 78
click at [746, 192] on p "The material data is provided “as is“. JAHM disclaims all warranties, whether e…" at bounding box center [943, 231] width 607 height 78
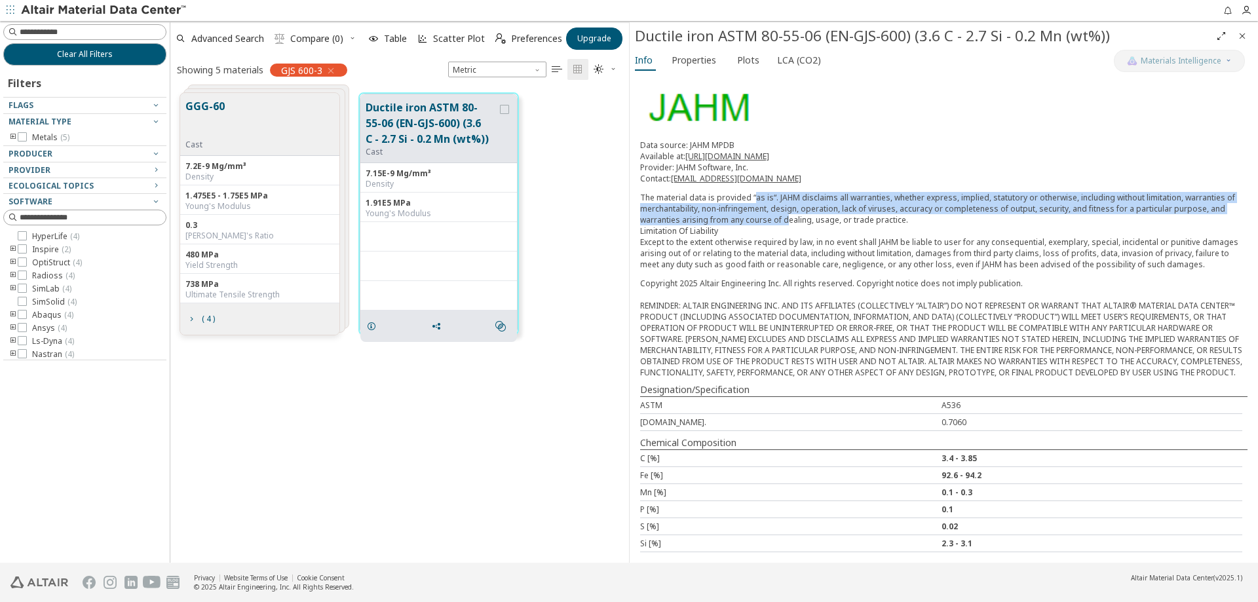
drag, startPoint x: 753, startPoint y: 181, endPoint x: 787, endPoint y: 204, distance: 40.9
click at [787, 204] on p "The material data is provided “as is“. JAHM disclaims all warranties, whether e…" at bounding box center [943, 231] width 607 height 78
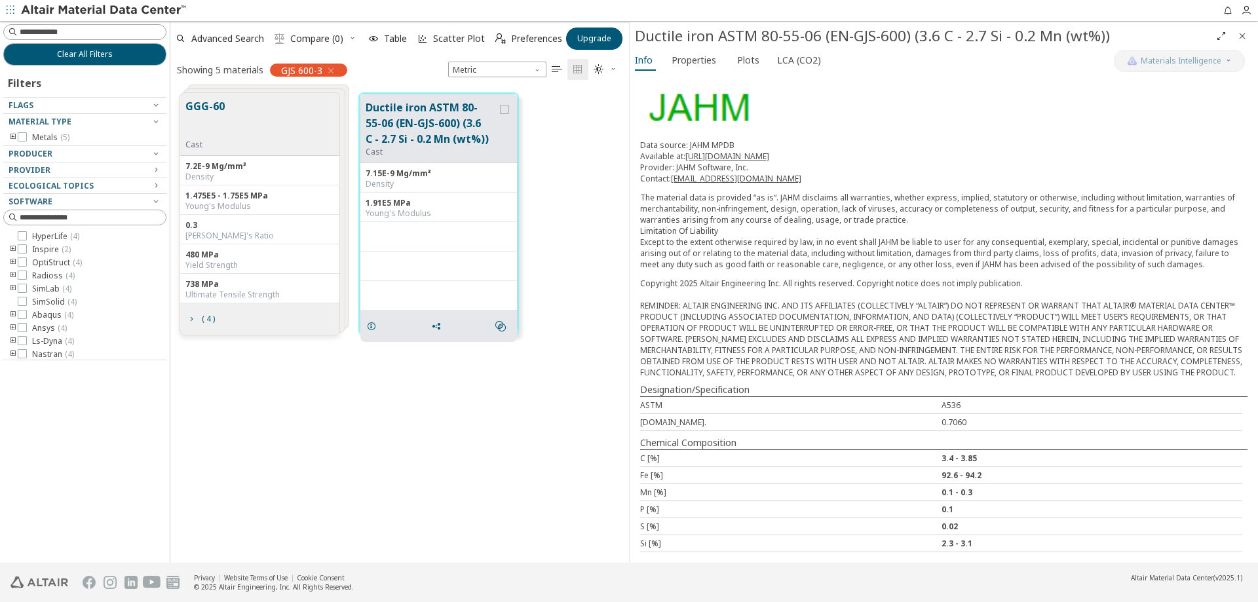
click at [750, 284] on div "Copyright 2025 Altair Engineering Inc. All rights reserved. Copyright notice do…" at bounding box center [943, 328] width 607 height 100
